Goal: Find specific page/section: Find specific page/section

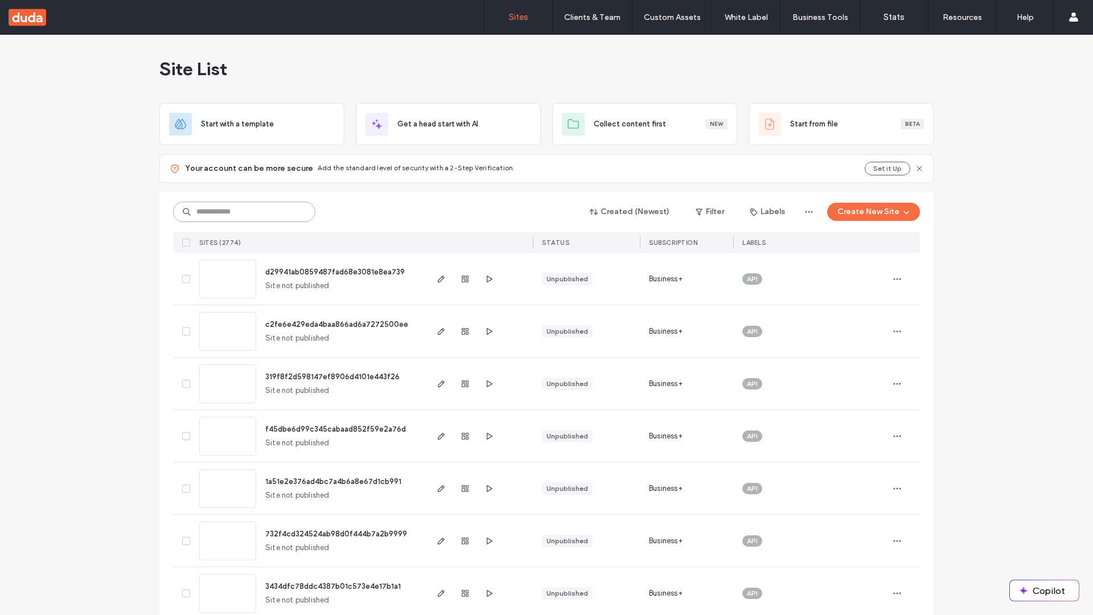
click at [240, 212] on input at bounding box center [244, 212] width 142 height 20
type input "**********"
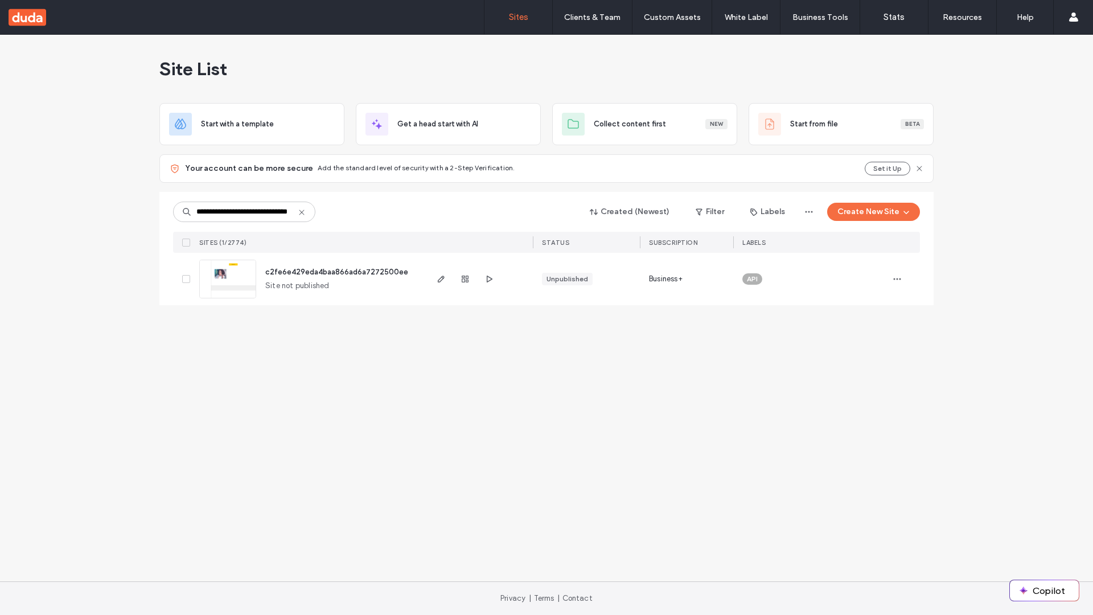
click at [337, 272] on span "c2fe6e429eda4baa866ad6a7272500ee" at bounding box center [336, 272] width 143 height 9
